Goal: Use online tool/utility

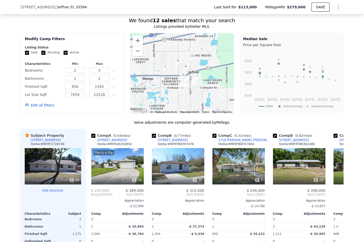
scroll to position [458, 0]
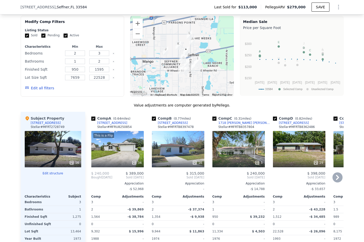
click at [240, 153] on div "5" at bounding box center [238, 149] width 52 height 36
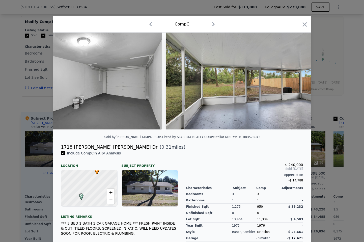
scroll to position [0, 485]
click at [306, 26] on icon "button" at bounding box center [304, 24] width 4 height 4
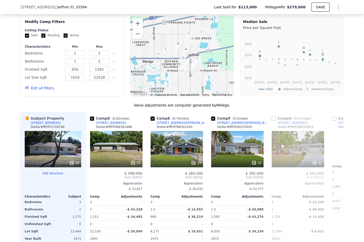
scroll to position [0, 197]
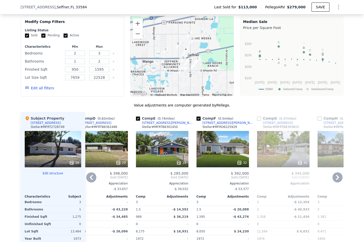
click at [234, 144] on div "32" at bounding box center [222, 149] width 52 height 36
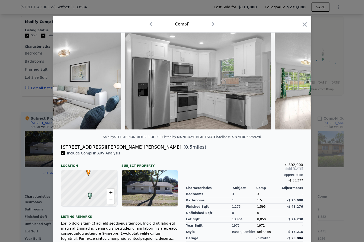
scroll to position [0, 527]
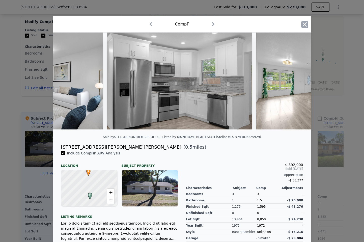
click at [303, 21] on icon "button" at bounding box center [304, 24] width 7 height 7
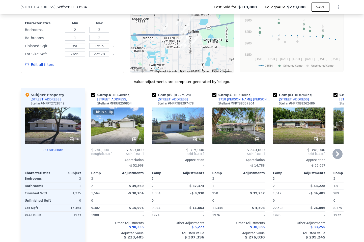
click at [125, 124] on div "This is a Flip 34" at bounding box center [117, 125] width 52 height 36
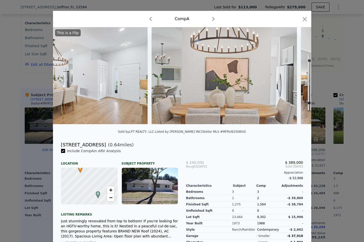
scroll to position [6, 0]
click at [298, 73] on icon at bounding box center [298, 75] width 10 height 10
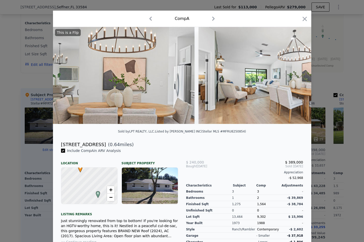
scroll to position [0, 1068]
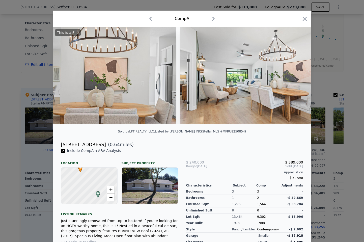
click at [298, 73] on div "This is a Flip" at bounding box center [182, 75] width 258 height 97
click at [305, 19] on icon "button" at bounding box center [304, 19] width 4 height 4
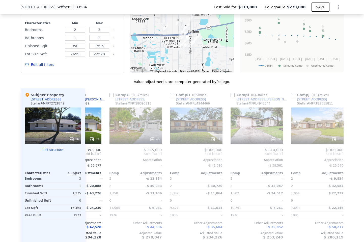
scroll to position [0, 348]
